Goal: Information Seeking & Learning: Understand process/instructions

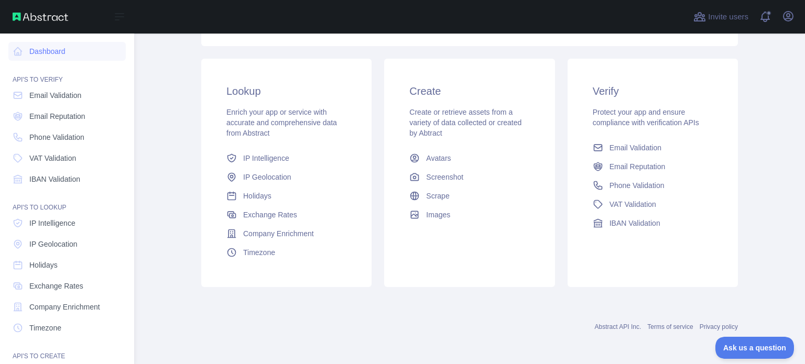
scroll to position [96, 0]
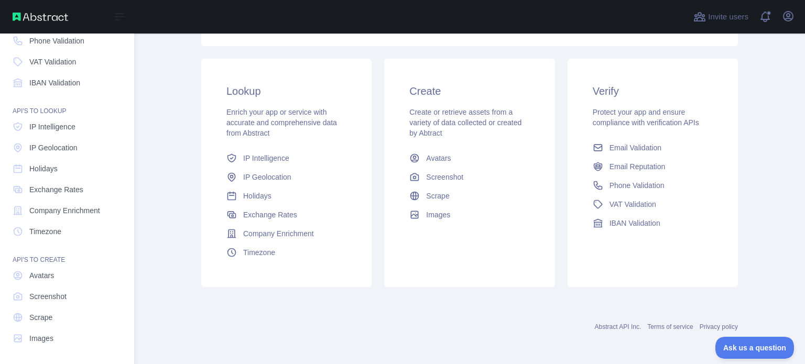
click at [51, 259] on div "API'S TO CREATE" at bounding box center [66, 253] width 117 height 21
click at [48, 297] on span "Screenshot" at bounding box center [47, 296] width 37 height 10
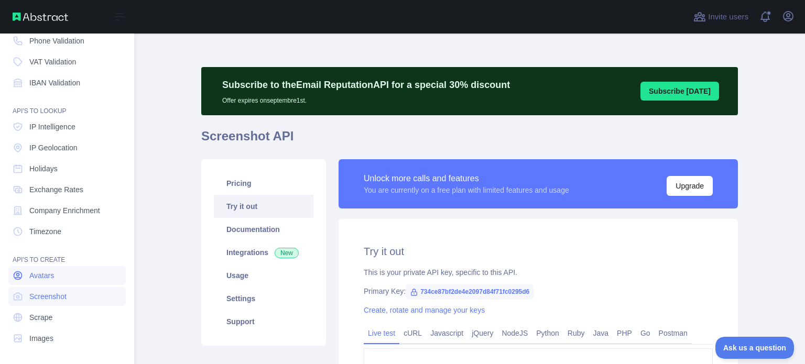
click at [48, 276] on span "Avatars" at bounding box center [41, 275] width 25 height 10
click at [44, 318] on span "Scrape" at bounding box center [40, 317] width 23 height 10
click at [47, 339] on span "Images" at bounding box center [41, 338] width 24 height 10
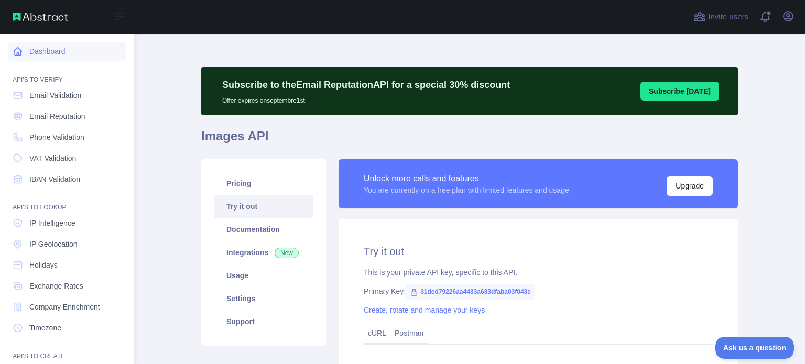
click at [50, 52] on link "Dashboard" at bounding box center [66, 51] width 117 height 19
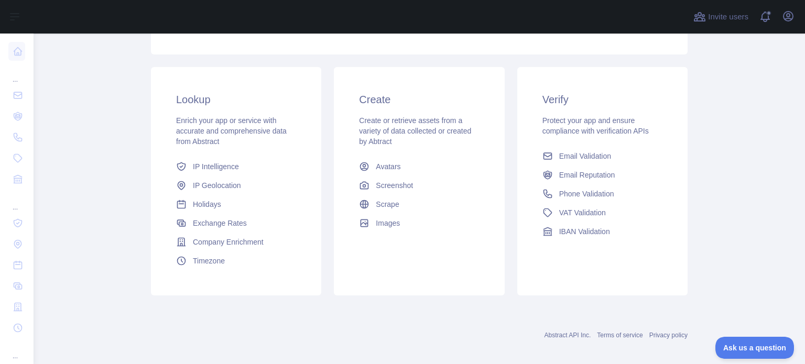
scroll to position [205, 0]
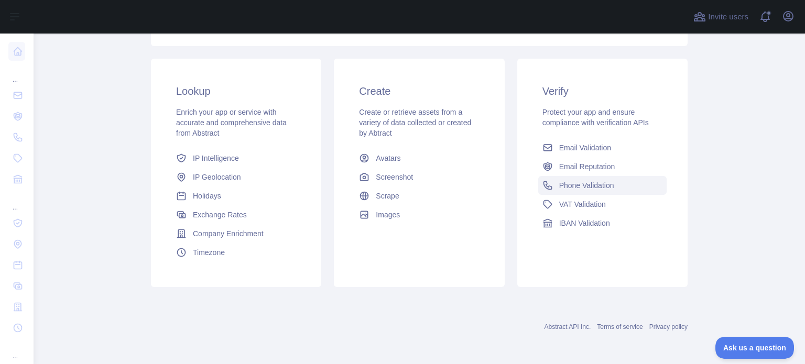
click at [568, 187] on span "Phone Validation" at bounding box center [586, 185] width 55 height 10
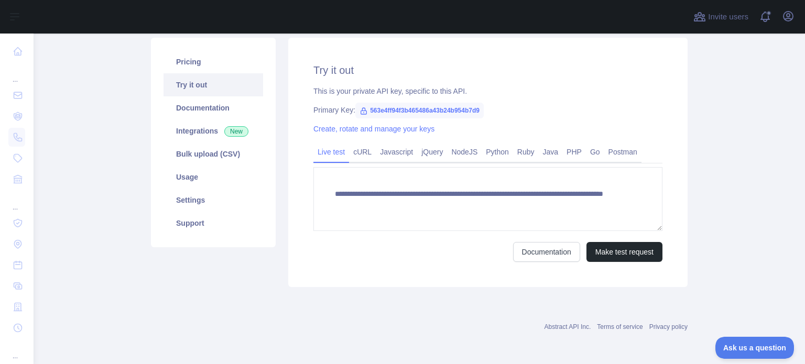
scroll to position [122, 0]
click at [184, 201] on link "Settings" at bounding box center [213, 200] width 100 height 23
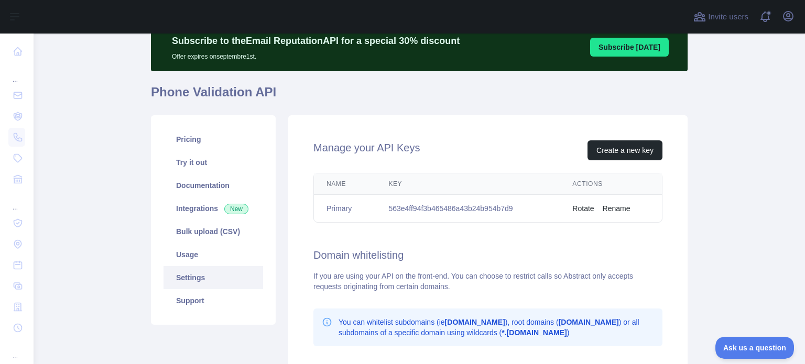
scroll to position [37, 0]
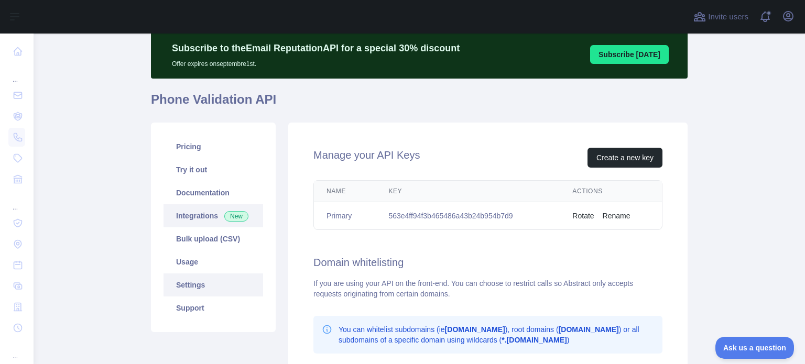
click at [191, 215] on link "Integrations New" at bounding box center [213, 215] width 100 height 23
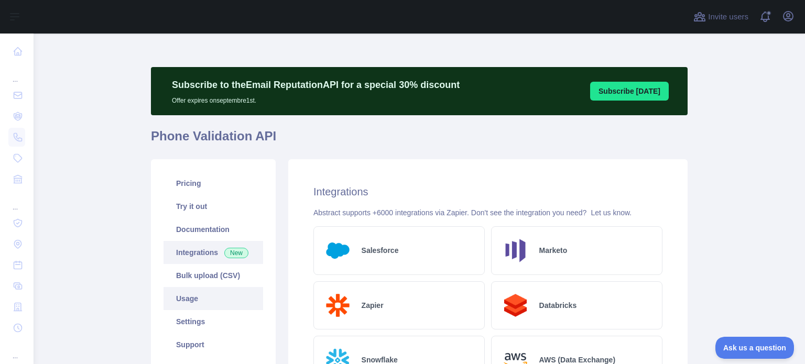
click at [190, 299] on link "Usage" at bounding box center [213, 298] width 100 height 23
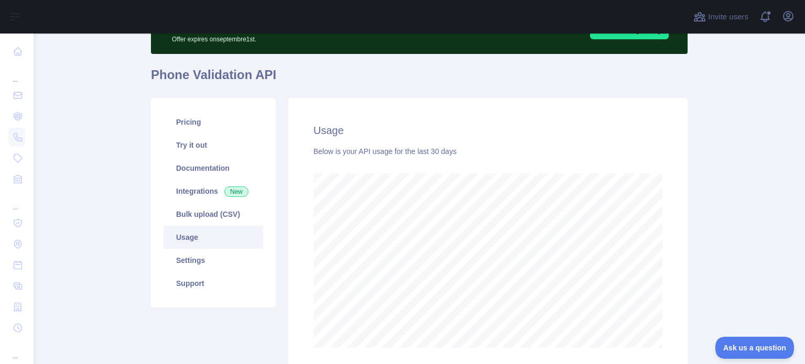
scroll to position [147, 0]
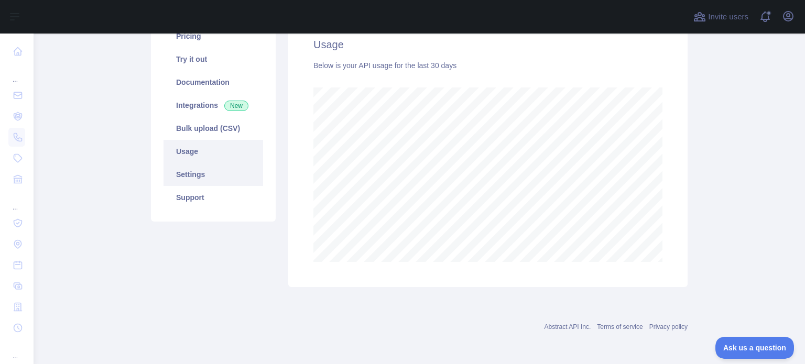
click at [193, 176] on link "Settings" at bounding box center [213, 174] width 100 height 23
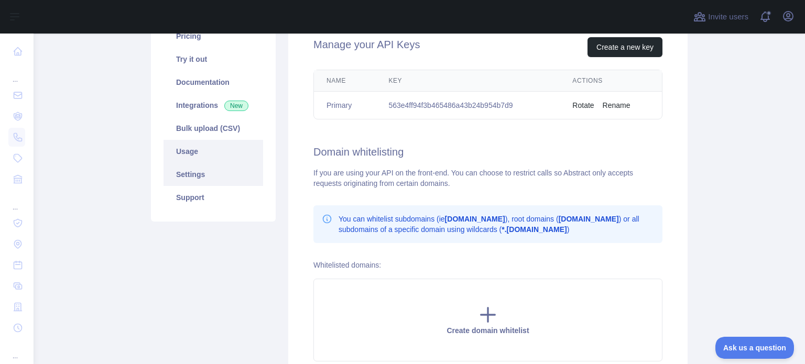
click at [193, 150] on link "Usage" at bounding box center [213, 151] width 100 height 23
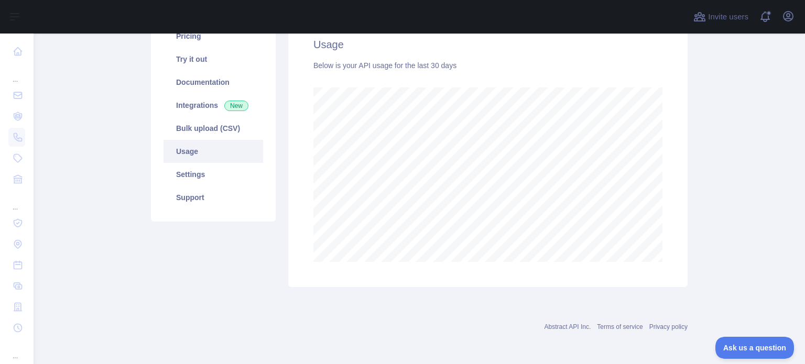
scroll to position [331, 763]
click at [201, 131] on link "Bulk upload (CSV)" at bounding box center [213, 128] width 100 height 23
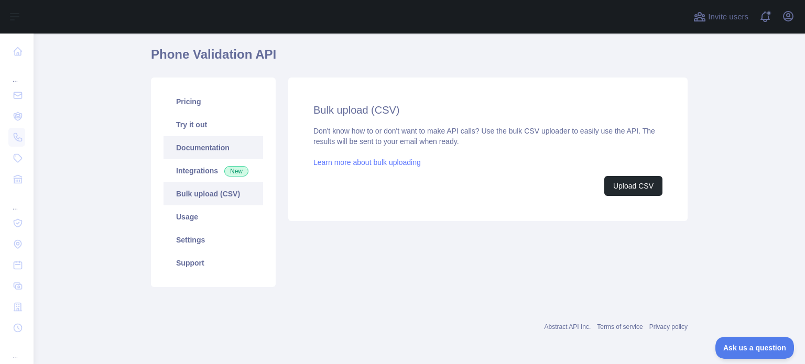
click at [201, 146] on link "Documentation" at bounding box center [213, 147] width 100 height 23
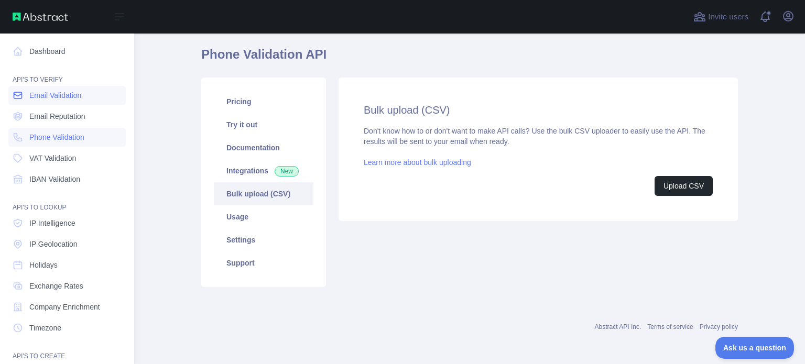
click at [71, 98] on span "Email Validation" at bounding box center [55, 95] width 52 height 10
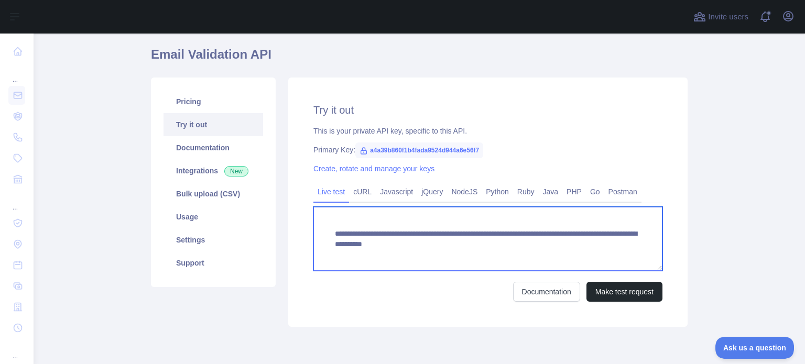
drag, startPoint x: 354, startPoint y: 235, endPoint x: 456, endPoint y: 231, distance: 101.7
click at [456, 231] on textarea "**********" at bounding box center [487, 239] width 349 height 64
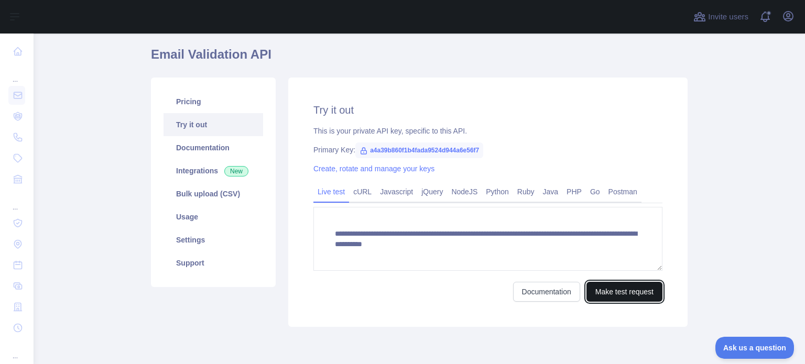
click at [606, 293] on button "Make test request" at bounding box center [624, 292] width 76 height 20
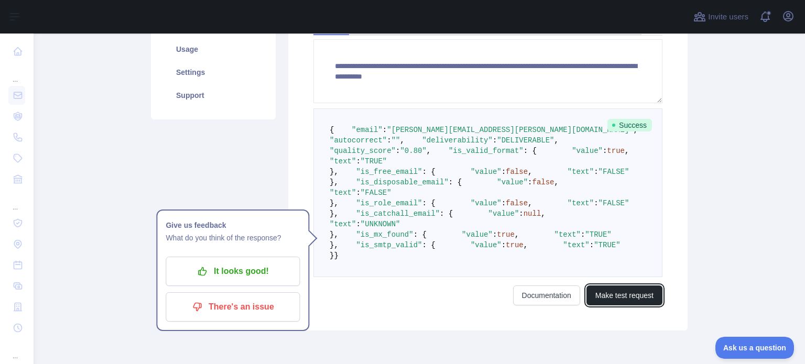
scroll to position [249, 0]
click at [353, 134] on span ""email"" at bounding box center [367, 130] width 31 height 8
click at [354, 134] on span ""email"" at bounding box center [367, 130] width 31 height 8
copy span "email"
click at [367, 145] on span ""autocorrect"" at bounding box center [358, 140] width 57 height 8
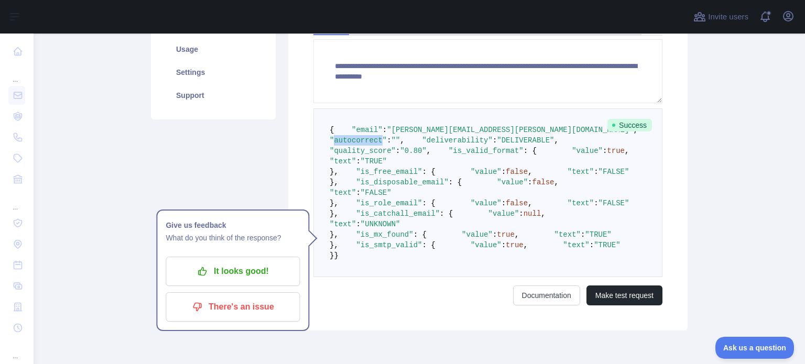
click at [367, 145] on span ""autocorrect"" at bounding box center [358, 140] width 57 height 8
copy span "autocorrect"
click at [422, 145] on span ""deliverability"" at bounding box center [457, 140] width 70 height 8
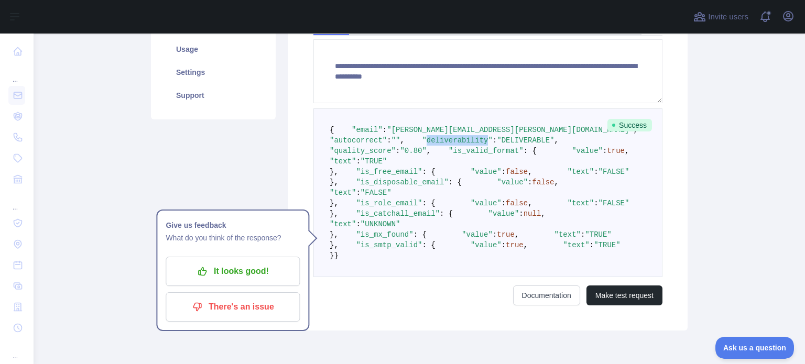
copy span "deliverability"
click at [372, 155] on span ""quality_score"" at bounding box center [363, 151] width 66 height 8
click at [371, 155] on span ""quality_score"" at bounding box center [363, 151] width 66 height 8
copy span "quality_score"
click at [449, 155] on span ""is_valid_format"" at bounding box center [486, 151] width 75 height 8
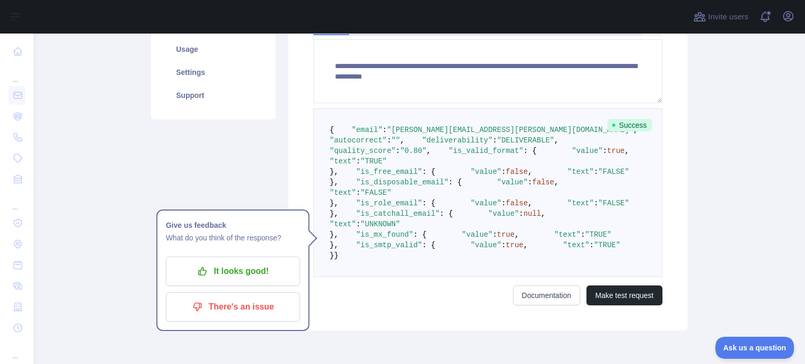
click at [449, 155] on span ""is_valid_format"" at bounding box center [486, 151] width 75 height 8
copy span "is_valid_format"
click at [572, 155] on span ""value"" at bounding box center [587, 151] width 31 height 8
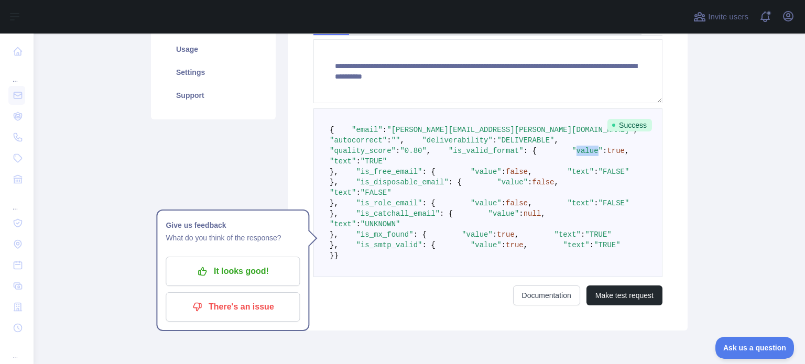
click at [572, 155] on span ""value"" at bounding box center [587, 151] width 31 height 8
copy span "value"
click at [356, 166] on span ""text"" at bounding box center [343, 161] width 26 height 8
copy span "text"
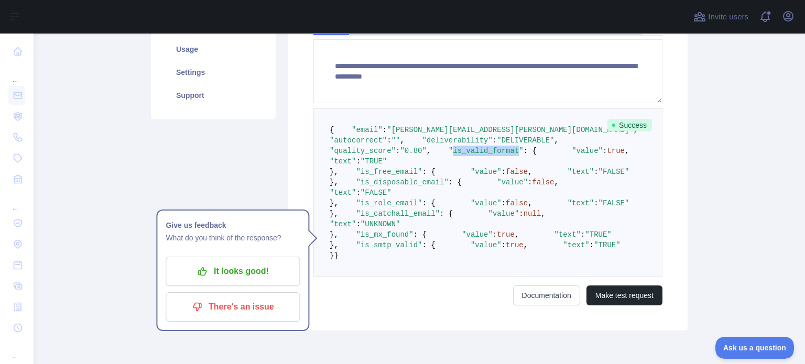
drag, startPoint x: 371, startPoint y: 184, endPoint x: 406, endPoint y: 184, distance: 34.6
click at [449, 155] on span ""is_valid_format"" at bounding box center [486, 151] width 75 height 8
copy span "is_valid_format"
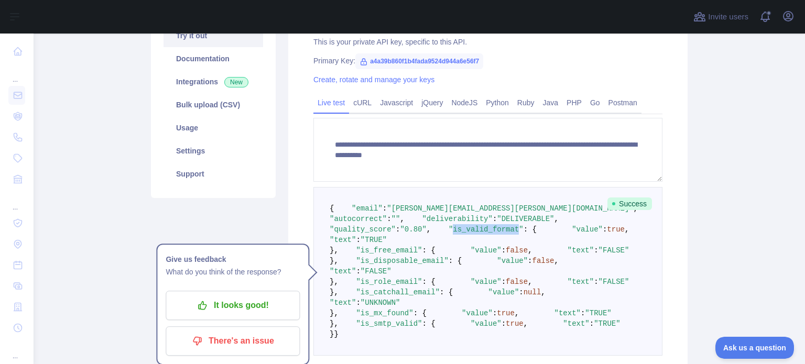
scroll to position [171, 0]
click at [497, 223] on span ""DELIVERABLE"" at bounding box center [525, 218] width 57 height 8
copy span "DELIVERABLE"
